Goal: Check status: Check status

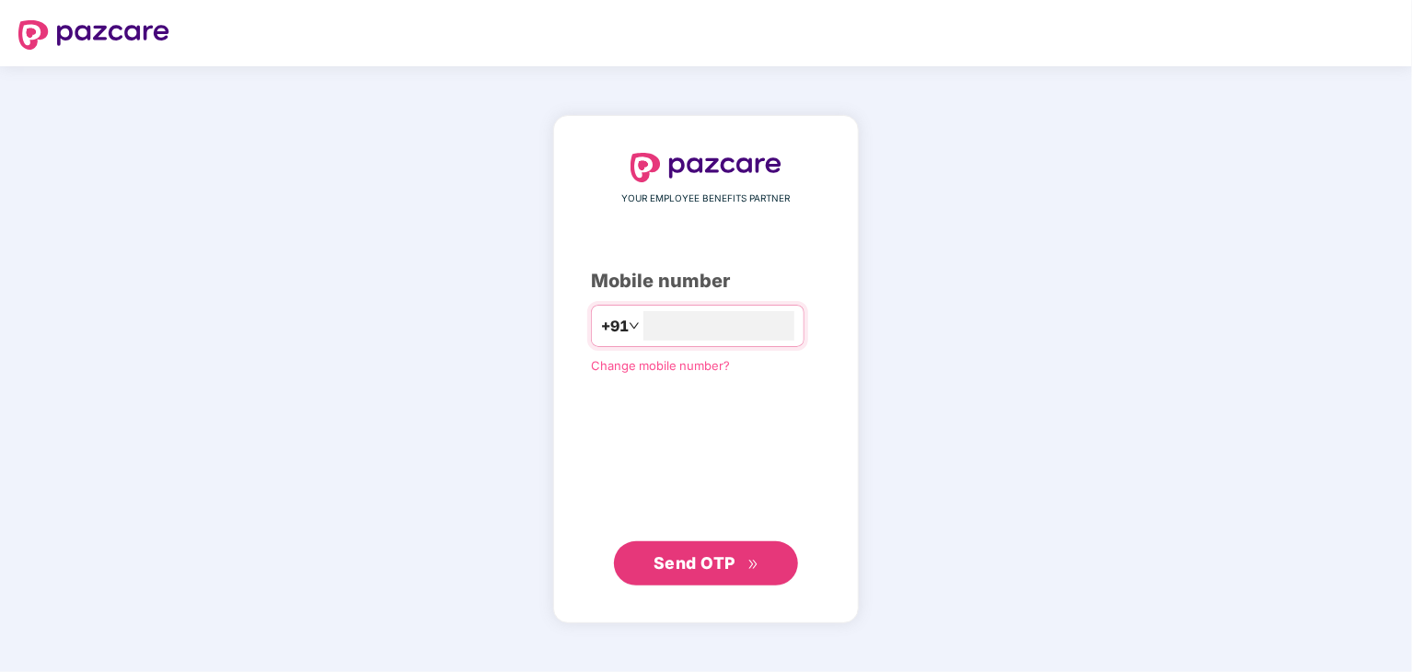
type input "**********"
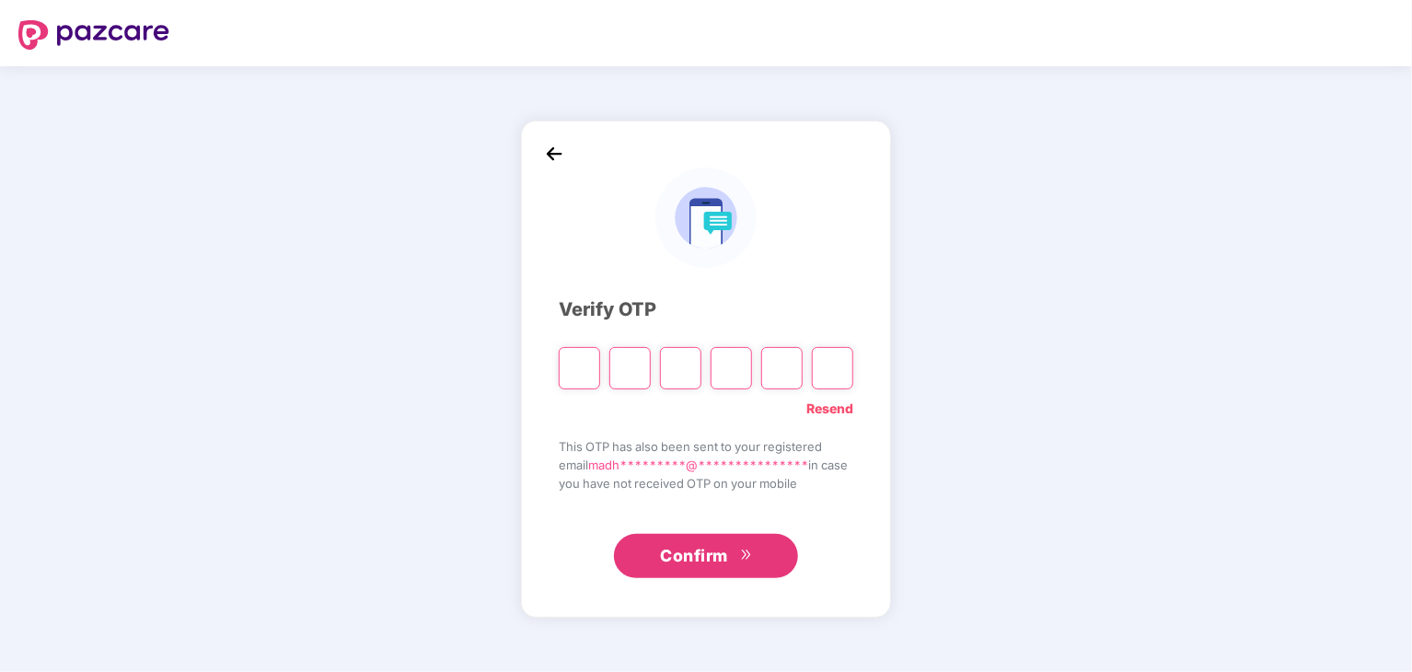
paste input "*"
type input "*"
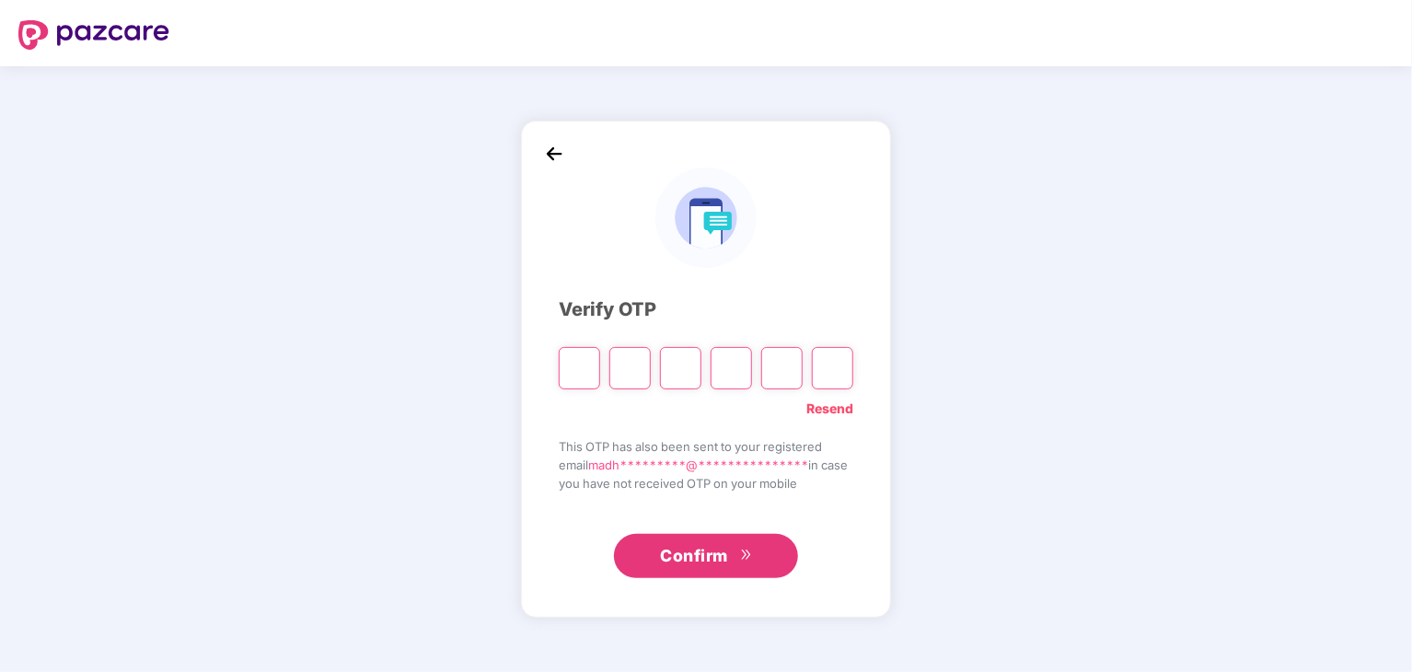
type input "*"
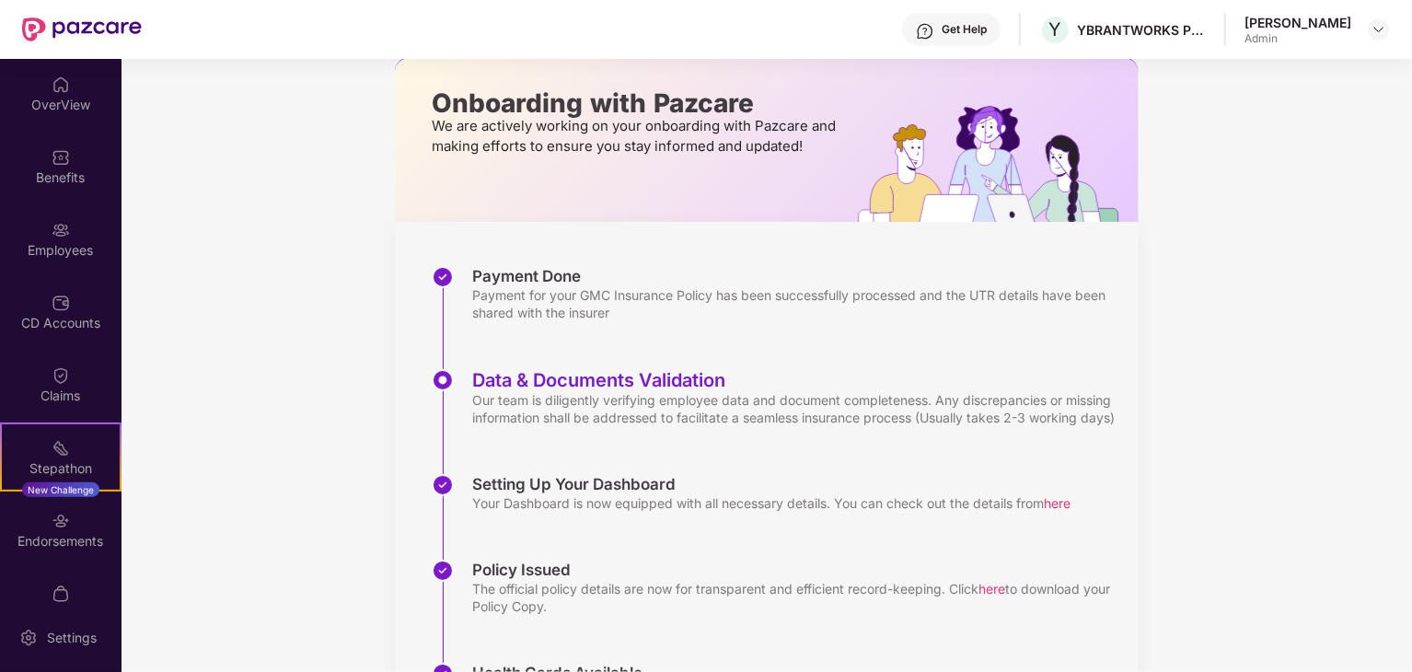
scroll to position [184, 0]
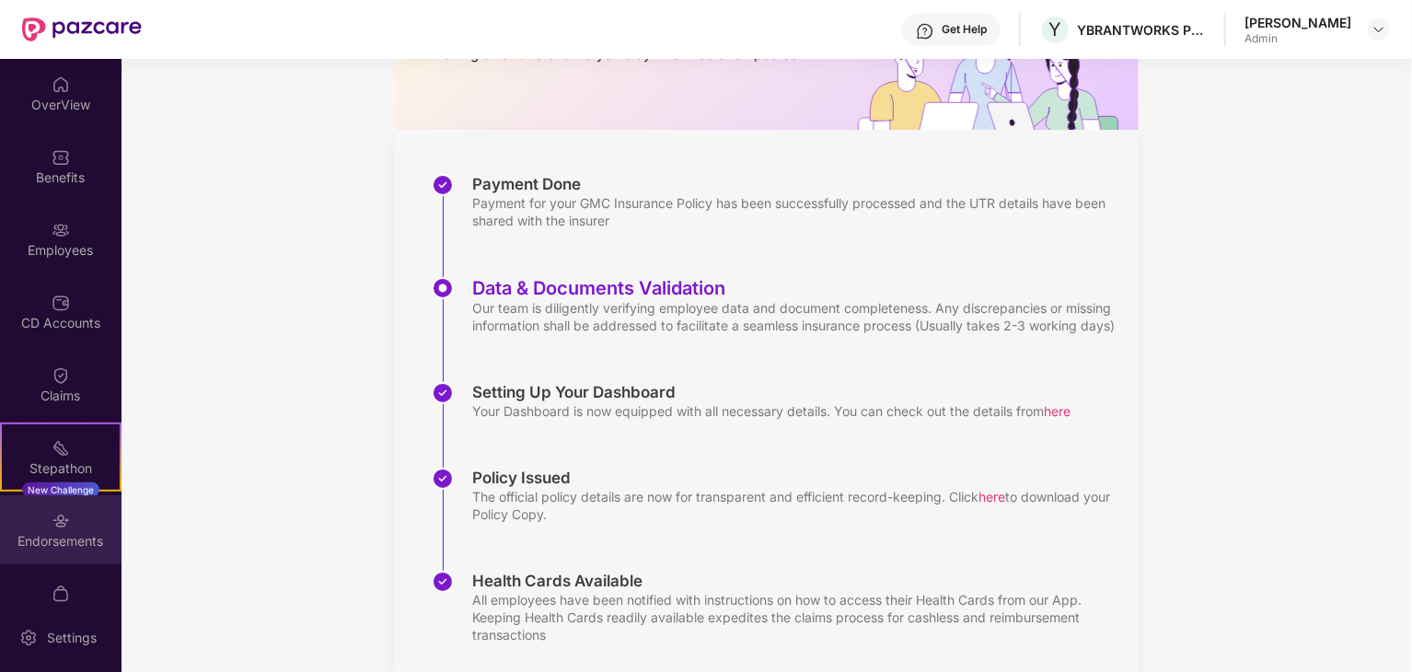
click at [52, 517] on img at bounding box center [61, 521] width 18 height 18
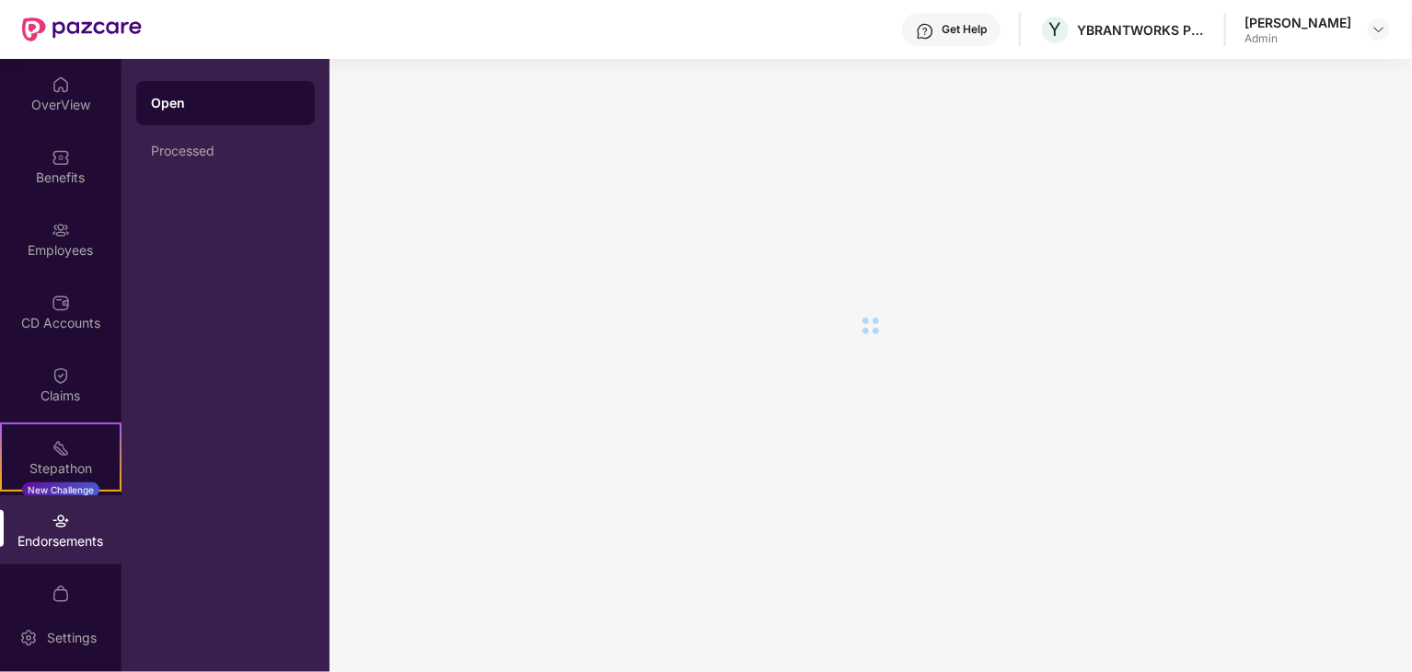
scroll to position [0, 0]
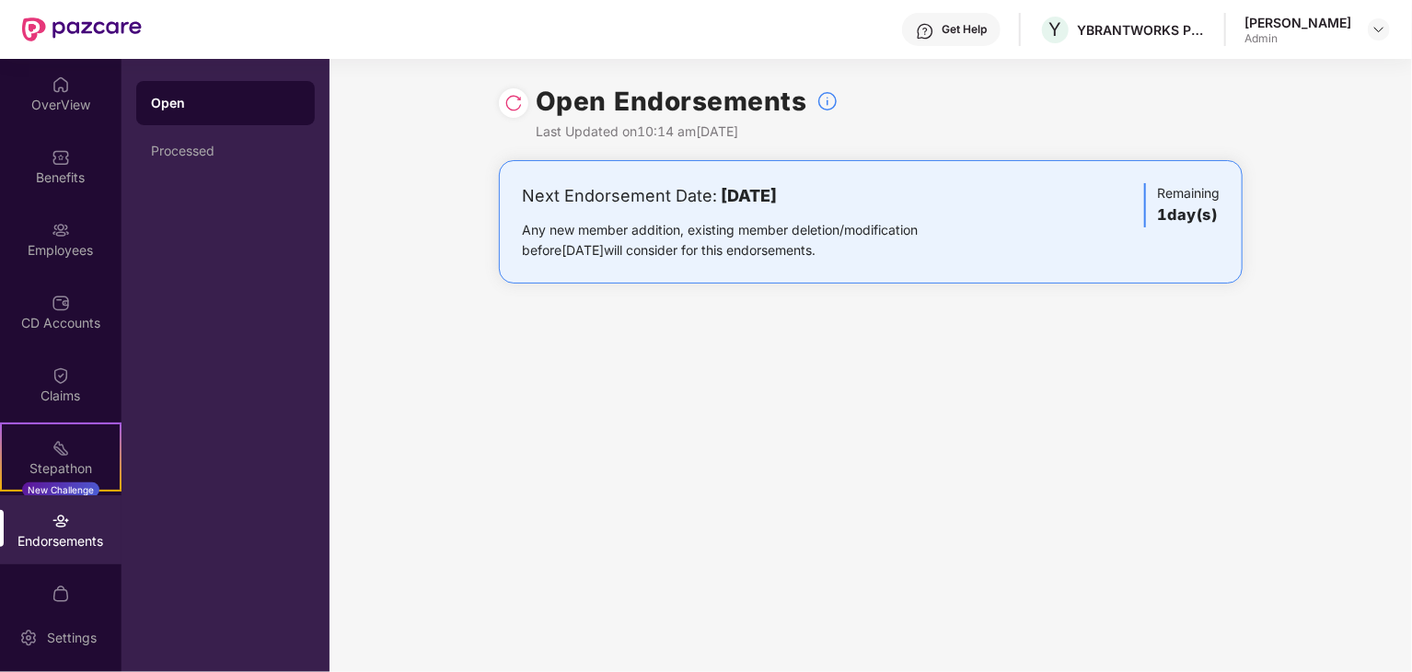
click at [505, 104] on img at bounding box center [513, 103] width 18 height 18
click at [789, 207] on div "Next Endorsement Date: [DATE]" at bounding box center [749, 196] width 454 height 26
click at [740, 121] on div "Last Updated on 10:14 am[DATE]" at bounding box center [687, 131] width 303 height 20
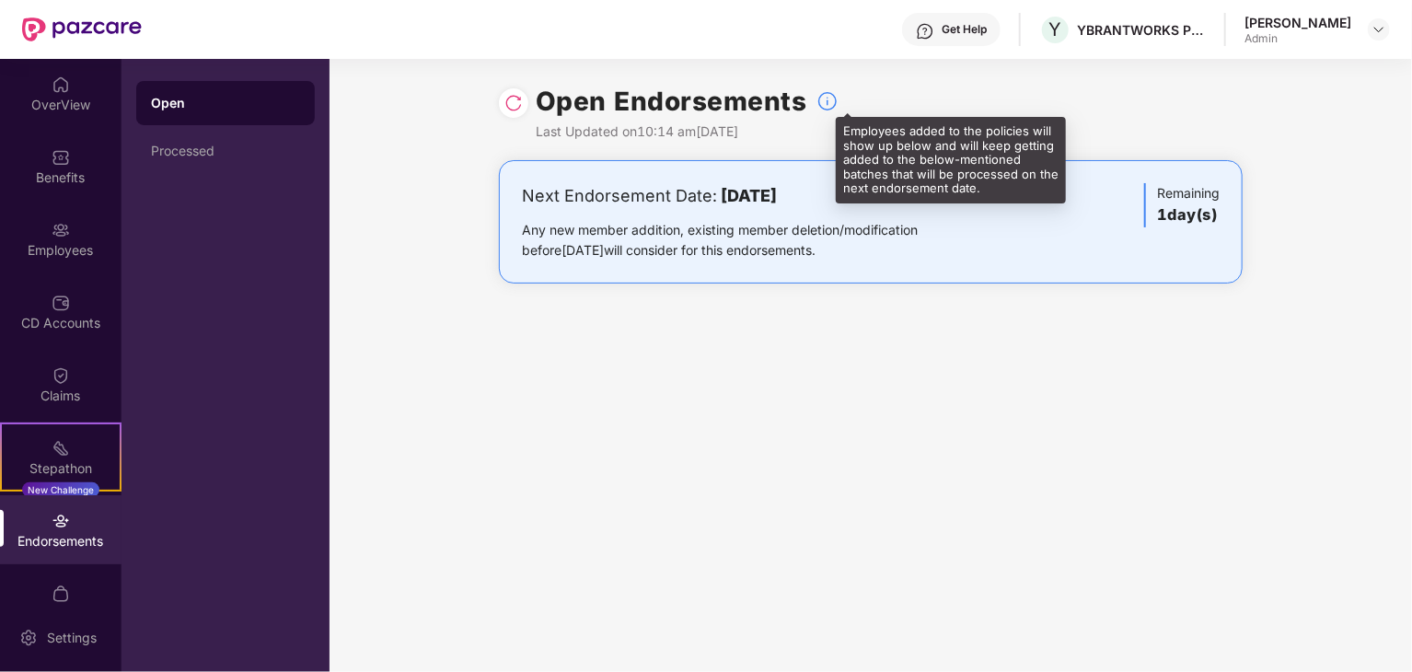
click at [828, 100] on img at bounding box center [827, 101] width 22 height 22
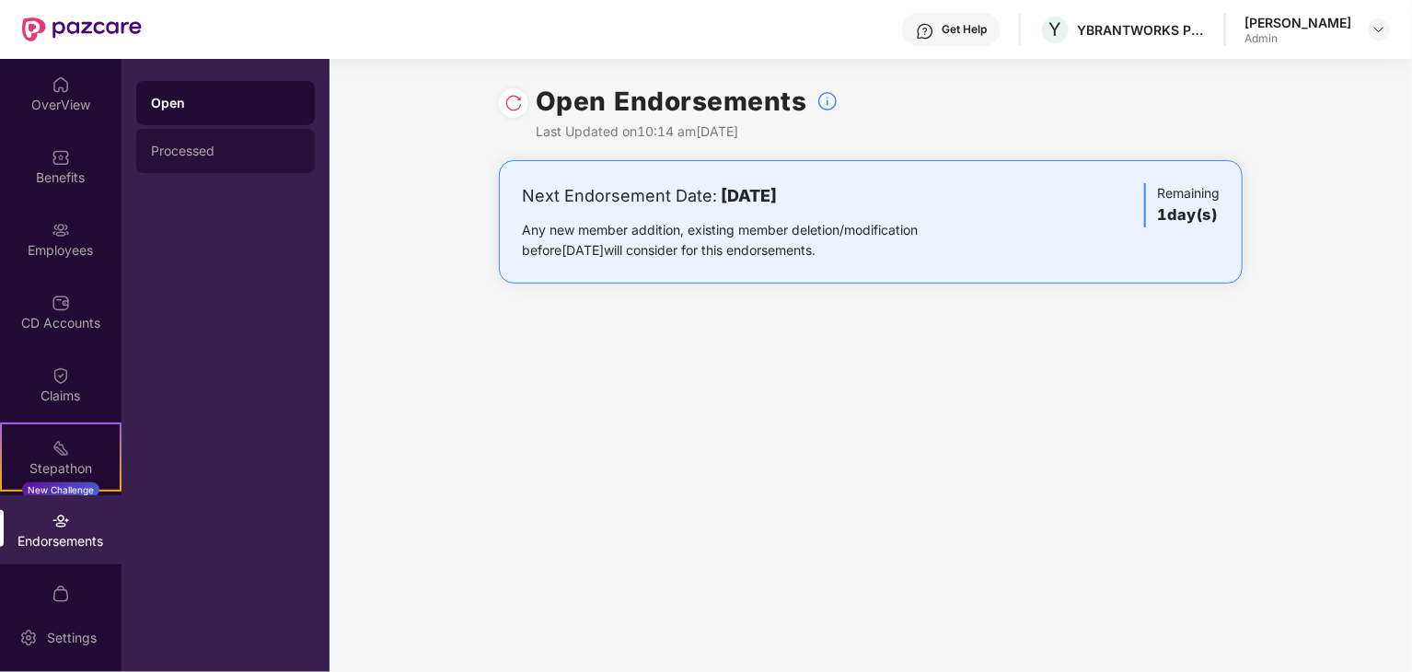
click at [225, 150] on div "Processed" at bounding box center [225, 151] width 149 height 15
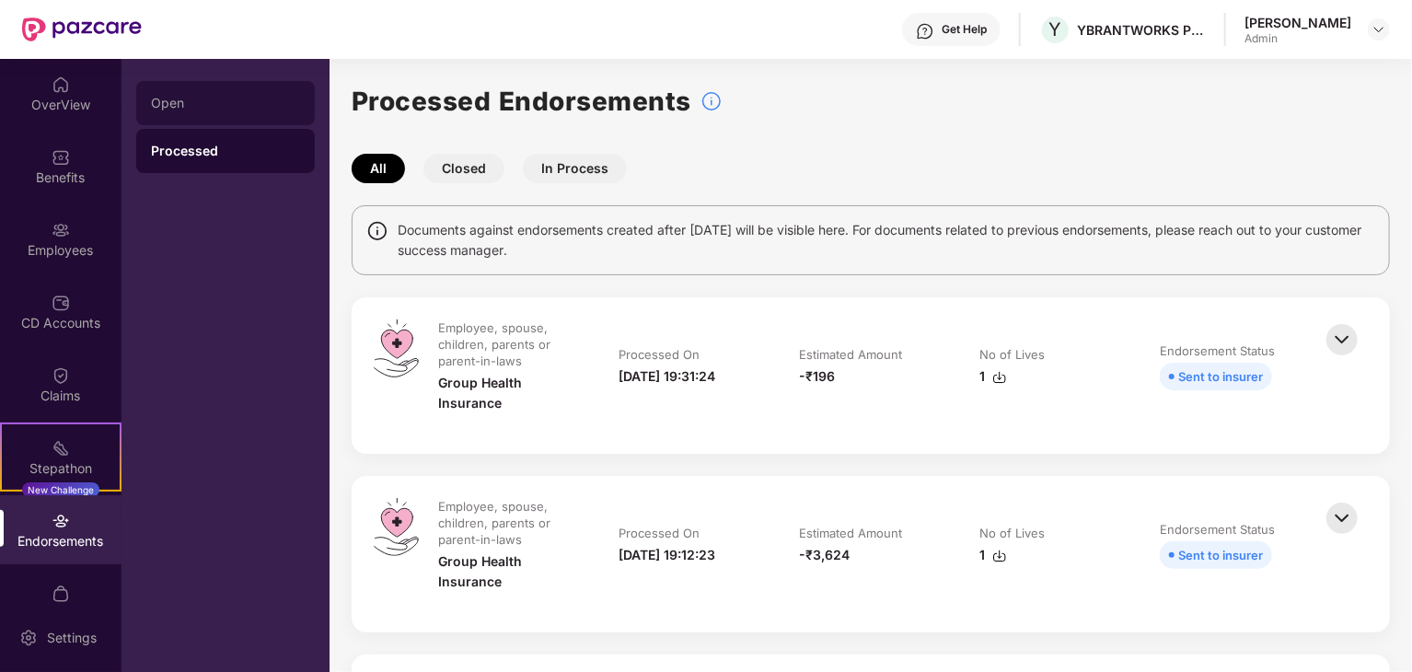
click at [207, 110] on div "Open" at bounding box center [225, 103] width 179 height 44
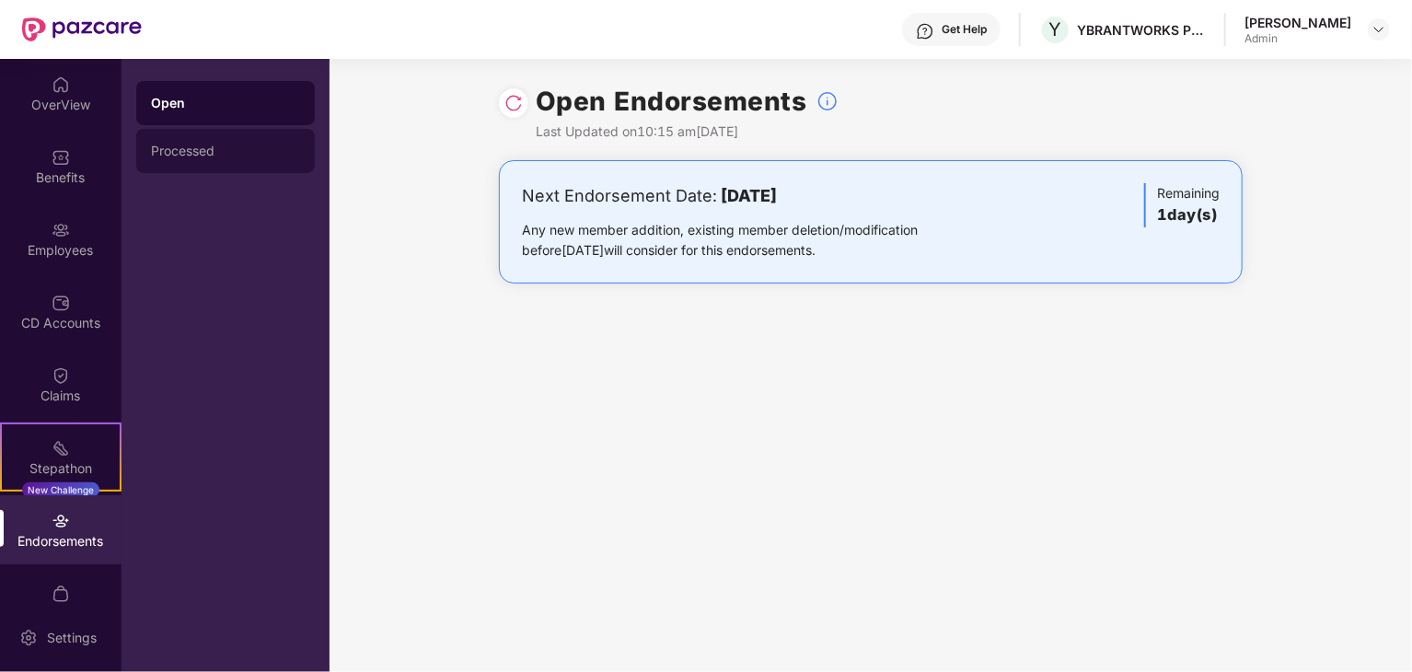
click at [208, 144] on div "Processed" at bounding box center [225, 151] width 149 height 15
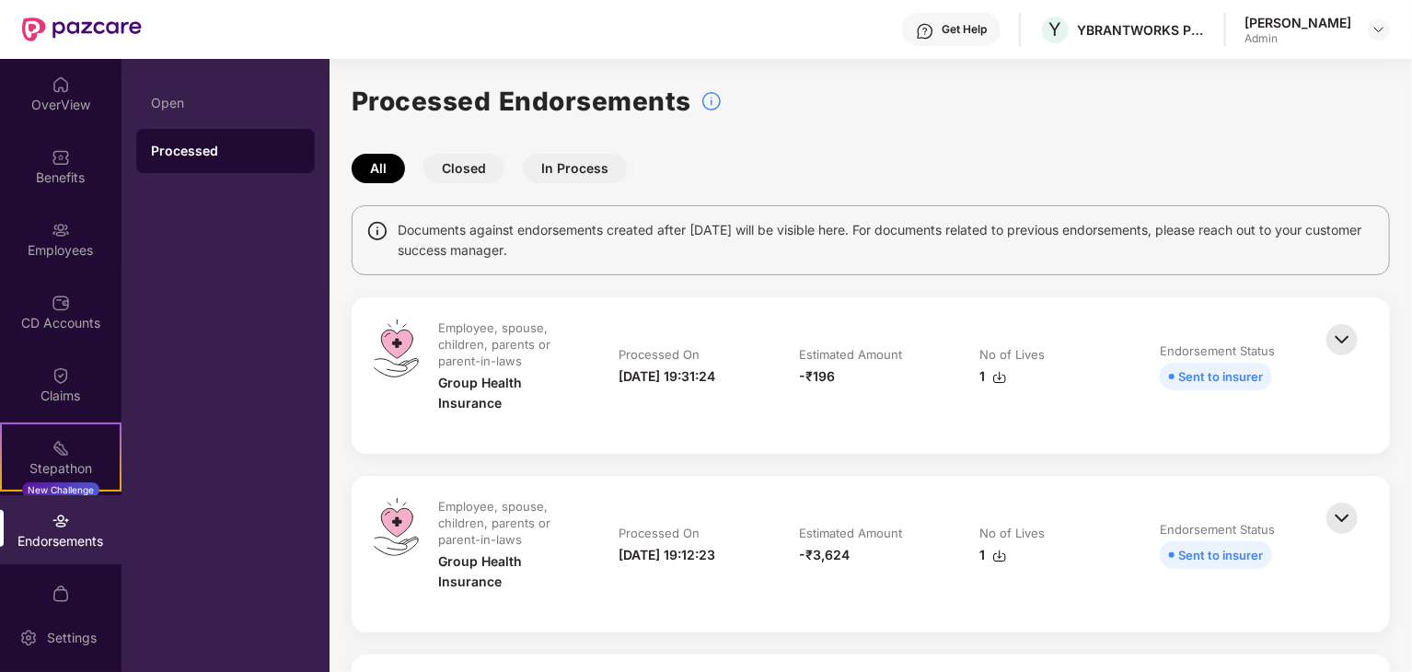
click at [1346, 341] on img at bounding box center [1342, 339] width 40 height 40
